Goal: Task Accomplishment & Management: Manage account settings

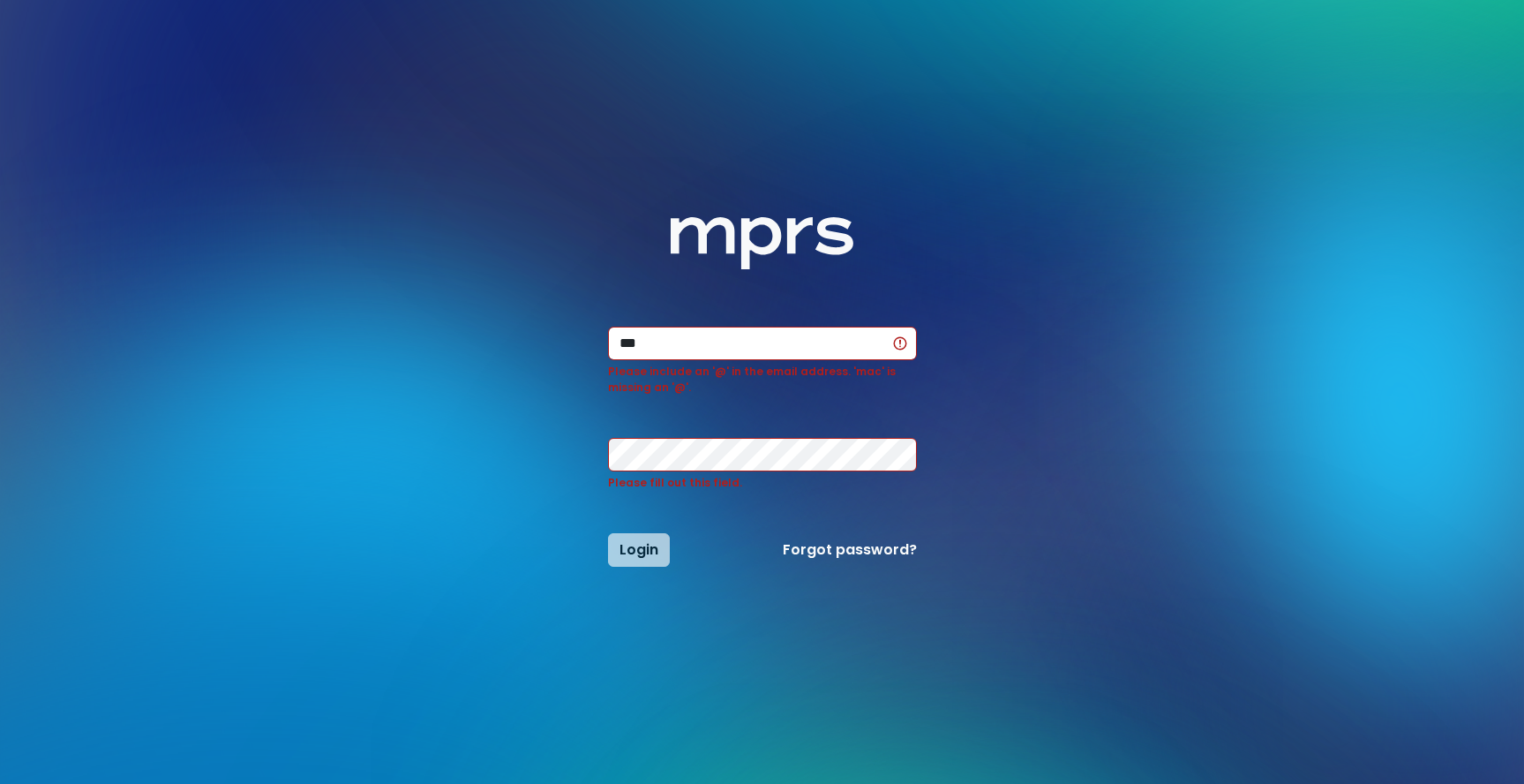
click at [826, 551] on link "Forgot password?" at bounding box center [850, 550] width 134 height 21
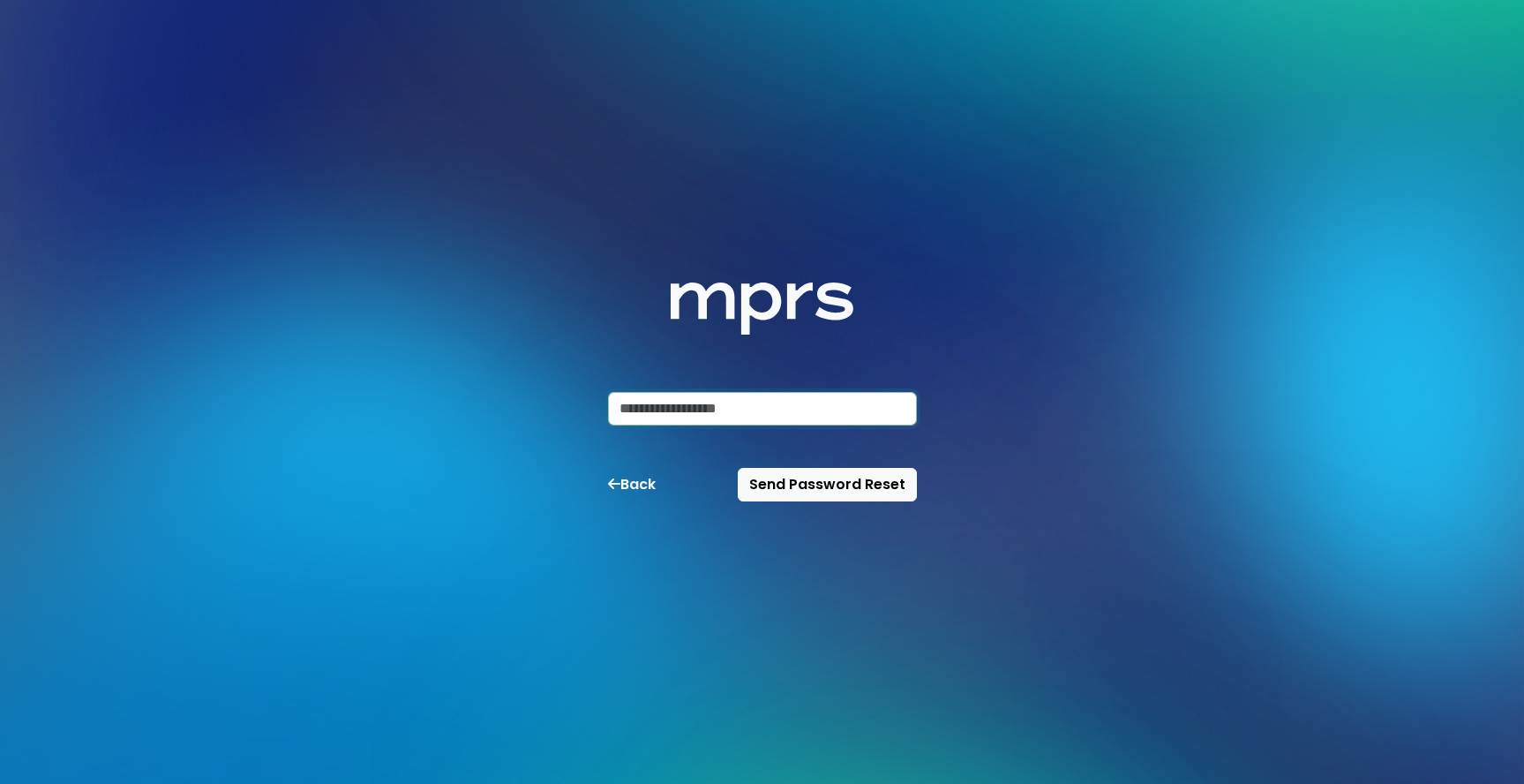
click at [752, 420] on input "email" at bounding box center [763, 408] width 309 height 34
type input "**********"
click at [795, 482] on span "Send Password Reset" at bounding box center [827, 484] width 156 height 20
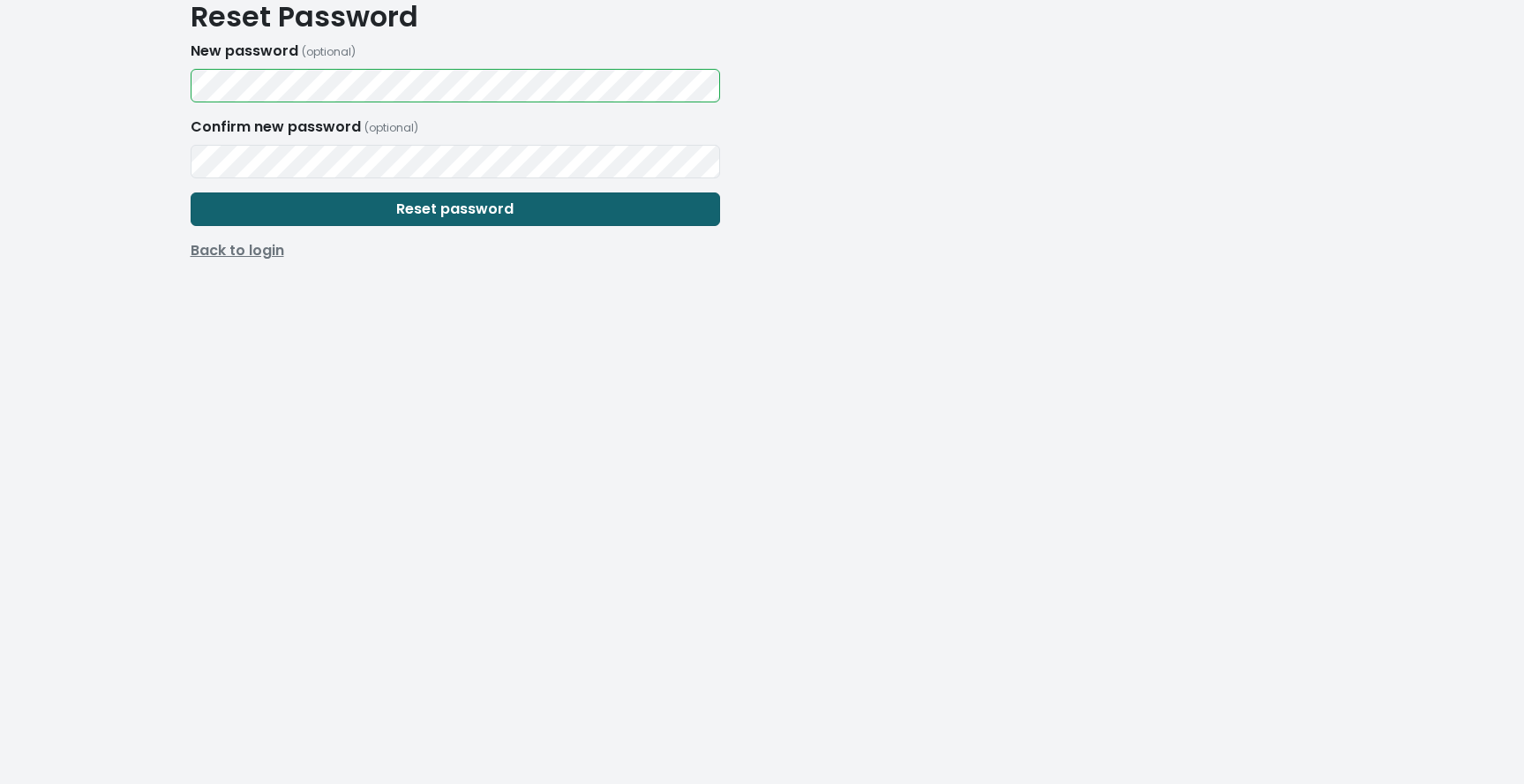
click at [399, 214] on span "Reset password" at bounding box center [455, 208] width 117 height 20
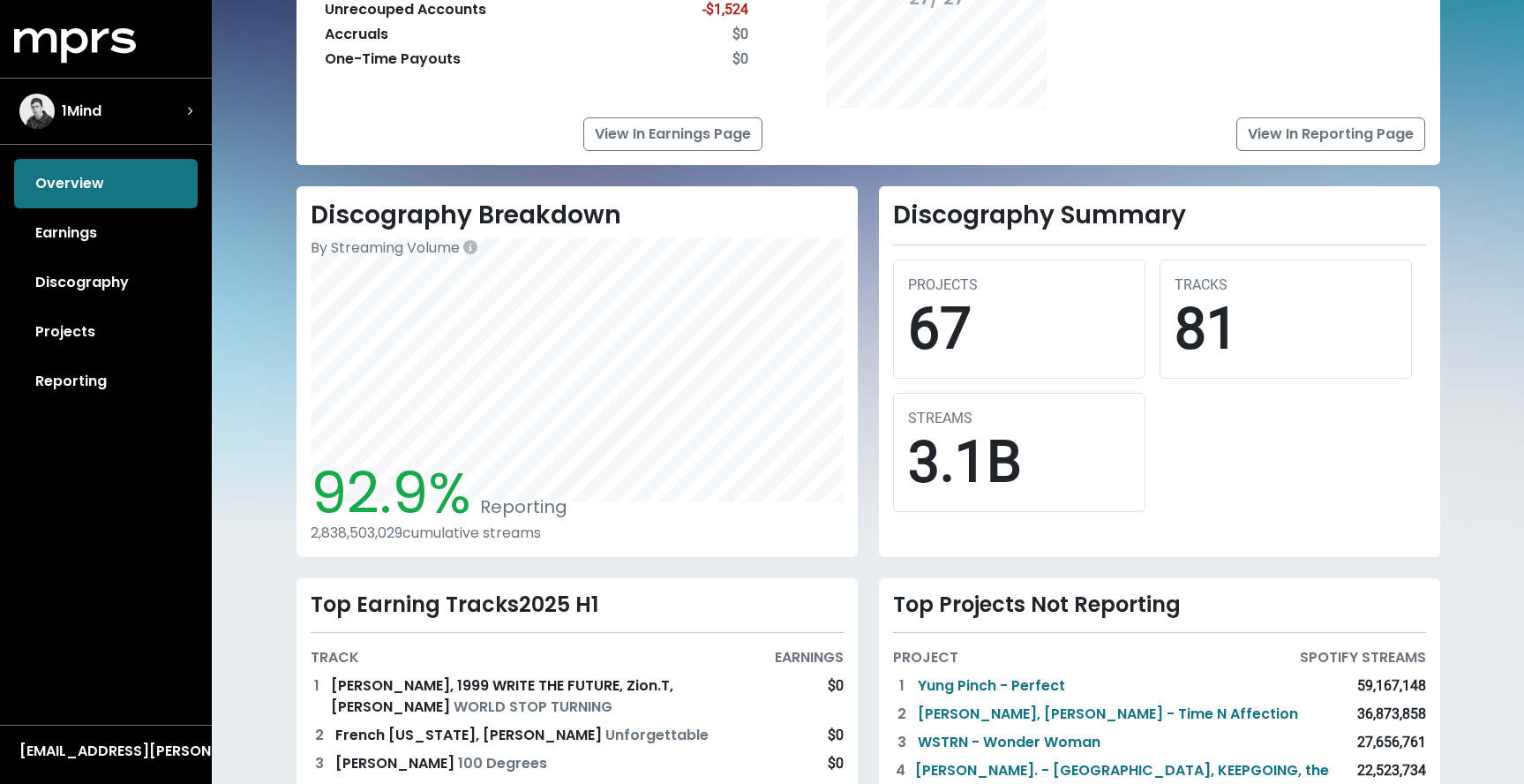
scroll to position [450, 0]
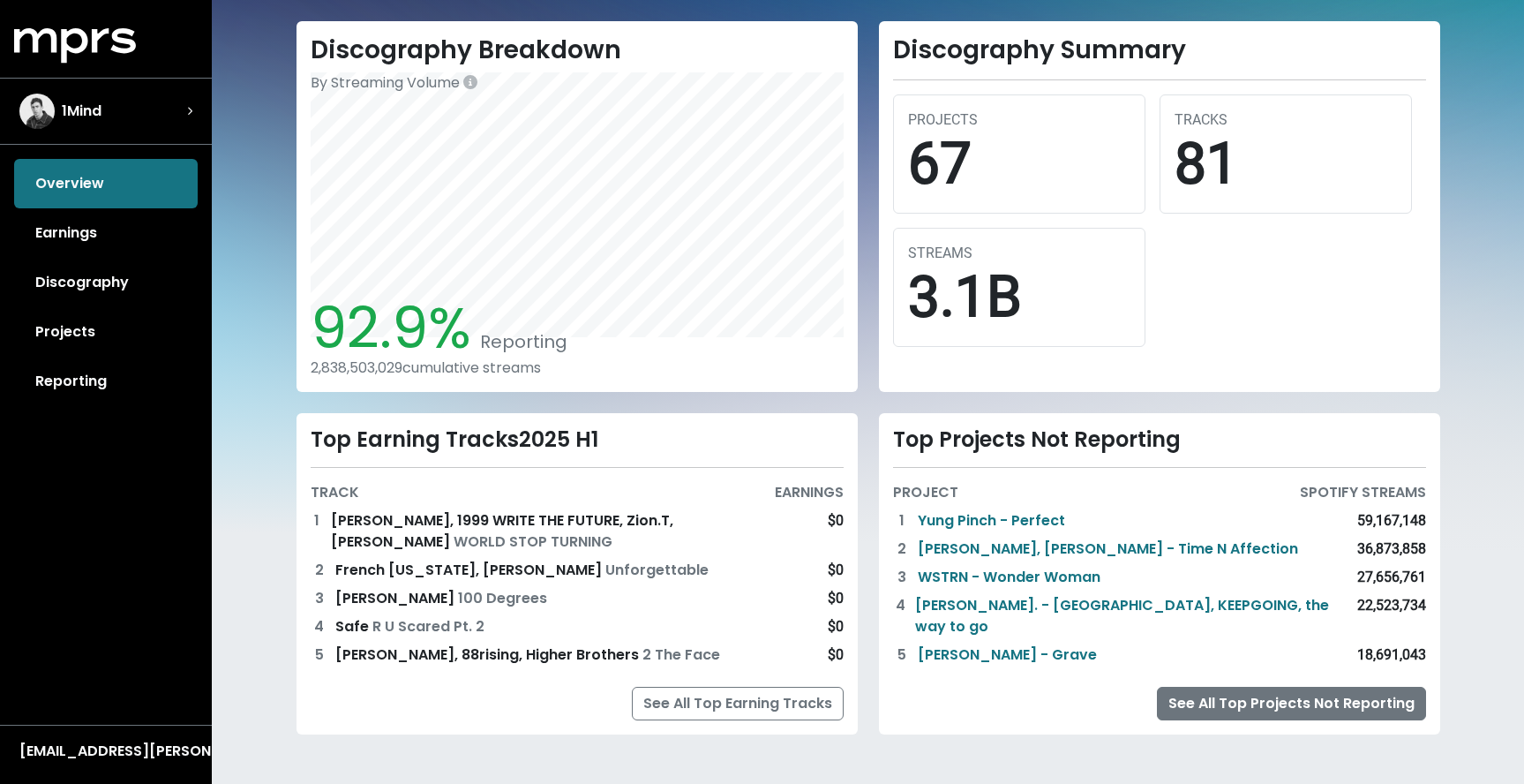
click at [1215, 686] on link "See All Top Projects Not Reporting" at bounding box center [1292, 702] width 269 height 34
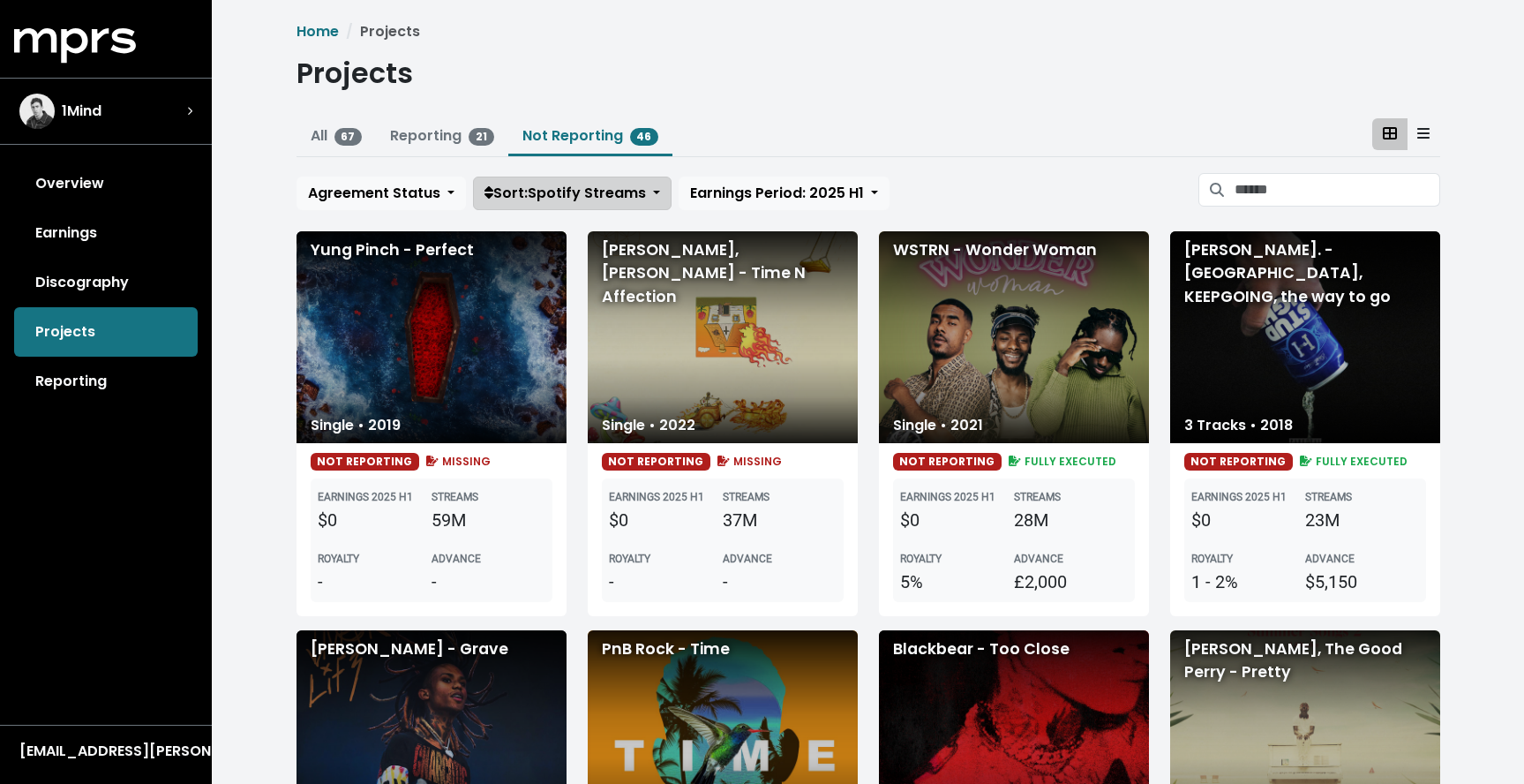
click at [551, 196] on span "Sort: Spotify Streams" at bounding box center [565, 192] width 161 height 20
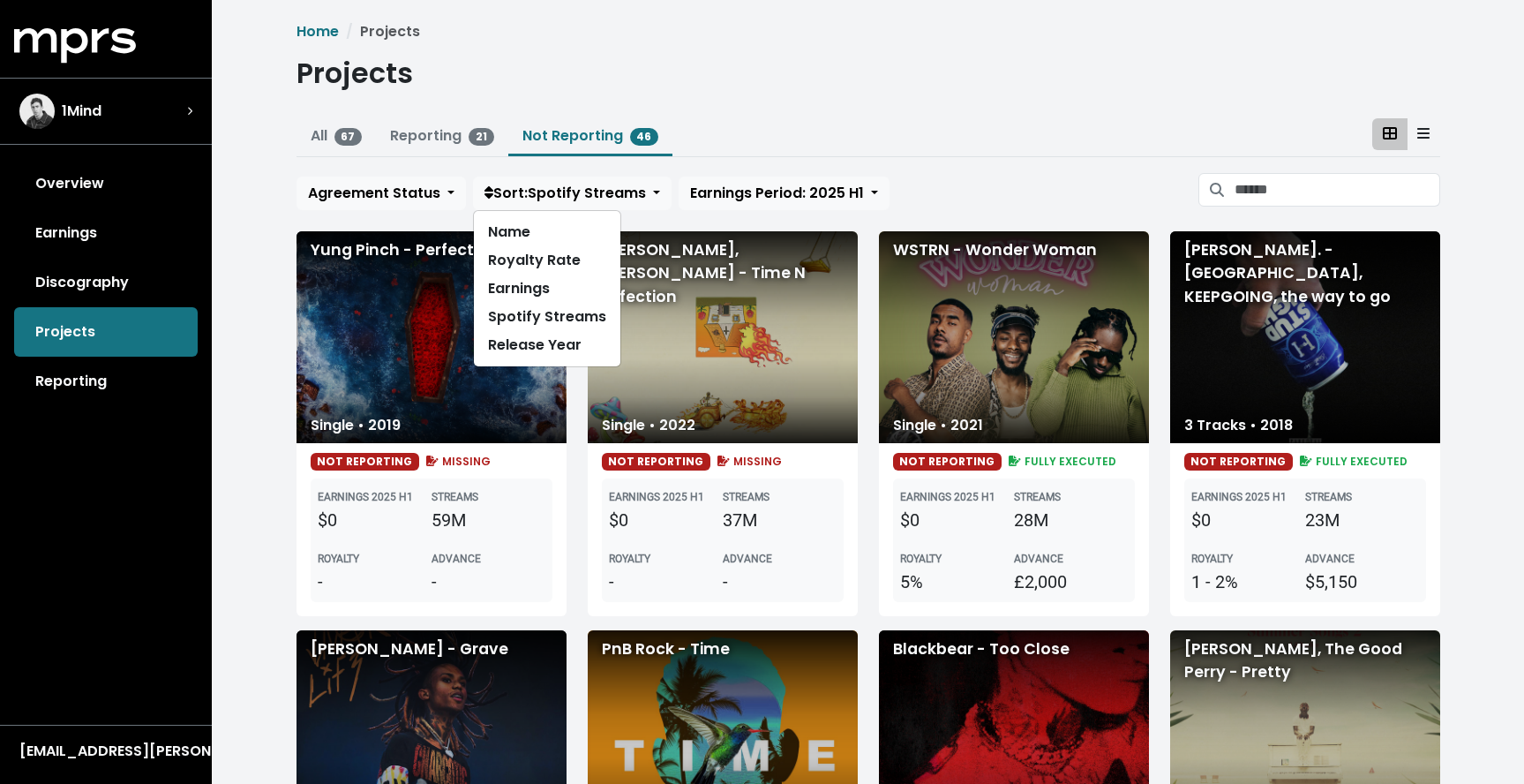
click at [812, 147] on ul "All 67 Reporting 21 Not Reporting 46" at bounding box center [869, 137] width 1144 height 38
